Goal: Information Seeking & Learning: Learn about a topic

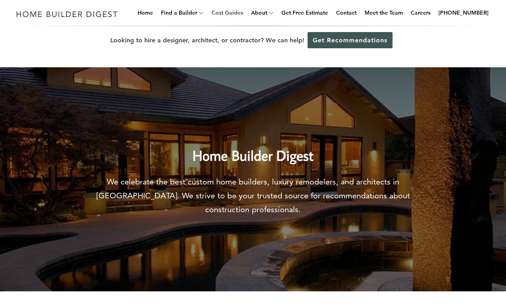
click at [240, 13] on link "Cost Guides" at bounding box center [228, 12] width 38 height 25
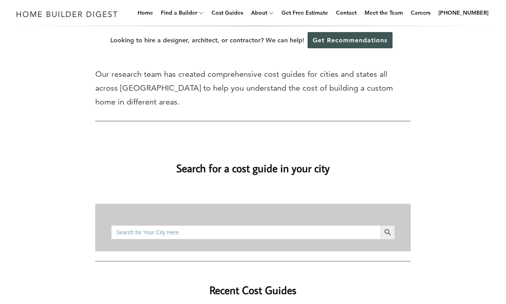
click at [246, 232] on input "Search for:" at bounding box center [246, 232] width 270 height 14
type input "bathroom remodel"
click at [381, 225] on button "Search Button" at bounding box center [388, 232] width 14 height 14
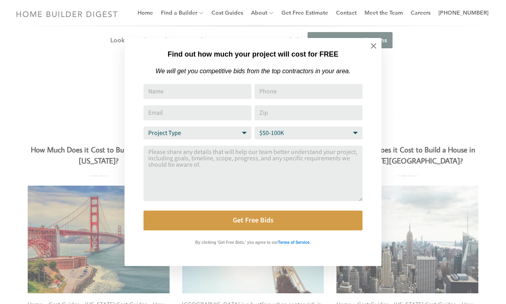
click at [253, 155] on textarea "Comment or Message" at bounding box center [253, 173] width 219 height 55
